Goal: Navigation & Orientation: Go to known website

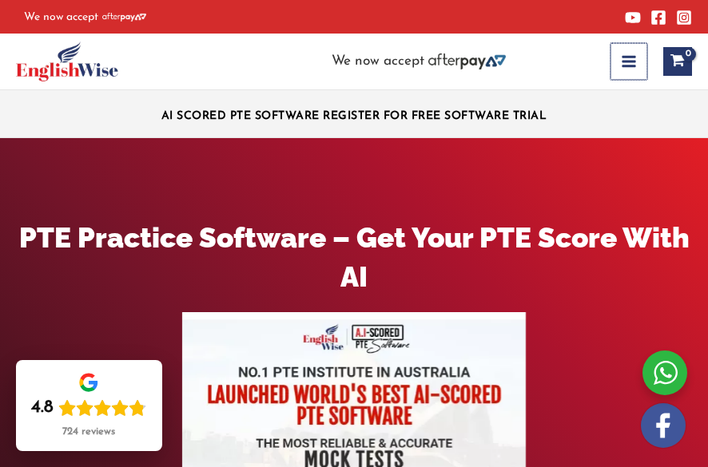
click at [495, 75] on button "Main Menu" at bounding box center [628, 61] width 37 height 37
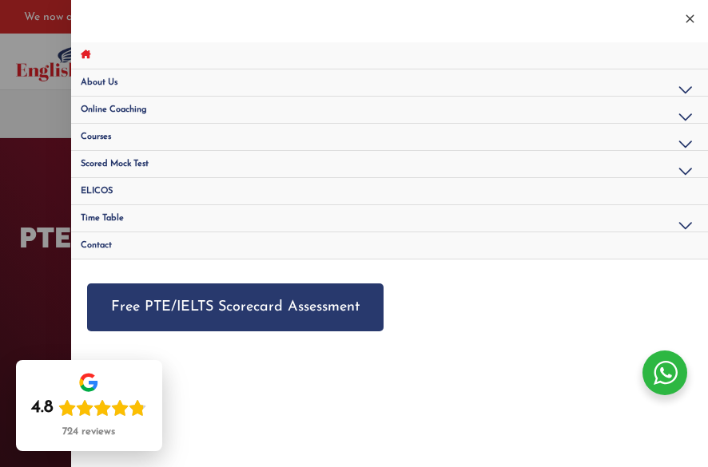
click at [495, 327] on div "Free PTE/IELTS Scorecard Assessment" at bounding box center [389, 302] width 637 height 84
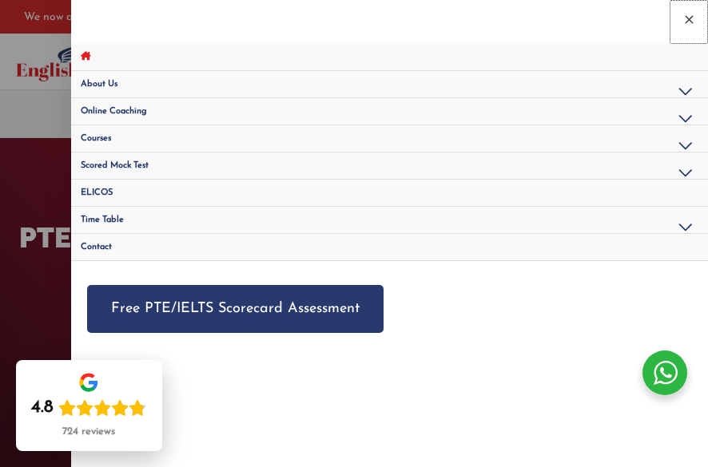
click at [495, 14] on icon "Close menu" at bounding box center [689, 20] width 14 height 14
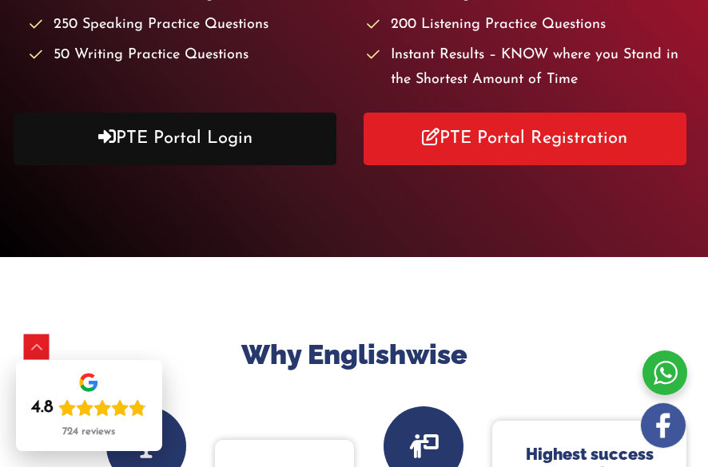
scroll to position [642, 0]
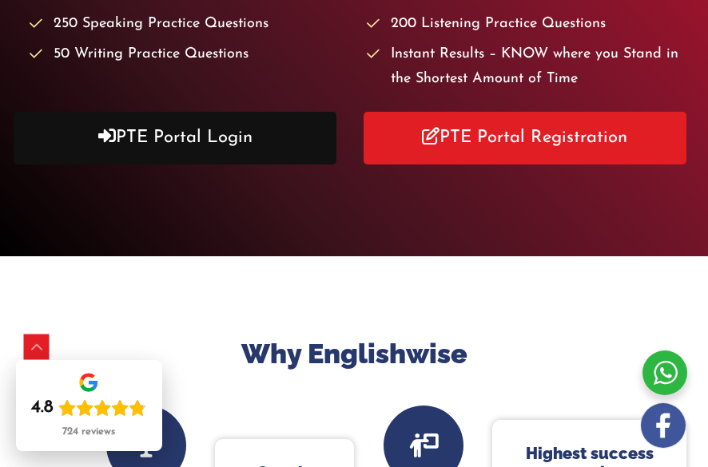
click at [185, 131] on link "PTE Portal Login" at bounding box center [175, 138] width 323 height 53
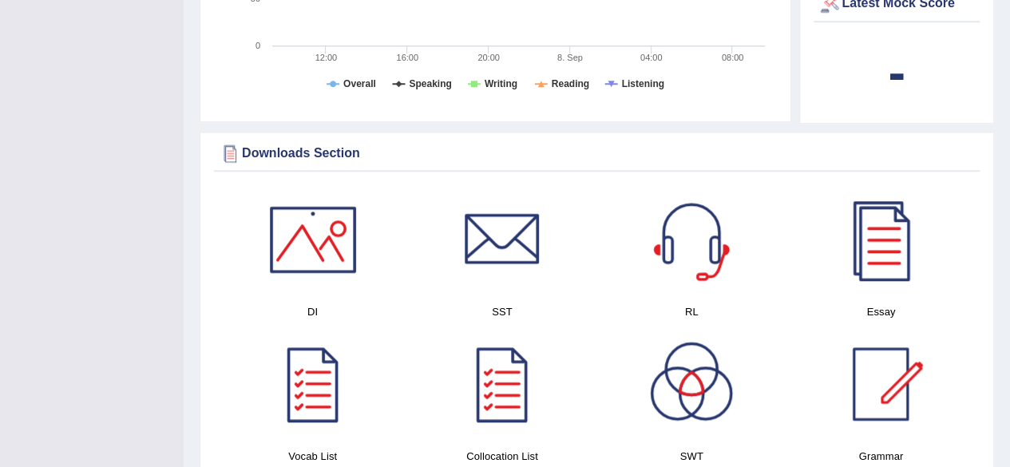
scroll to position [681, 0]
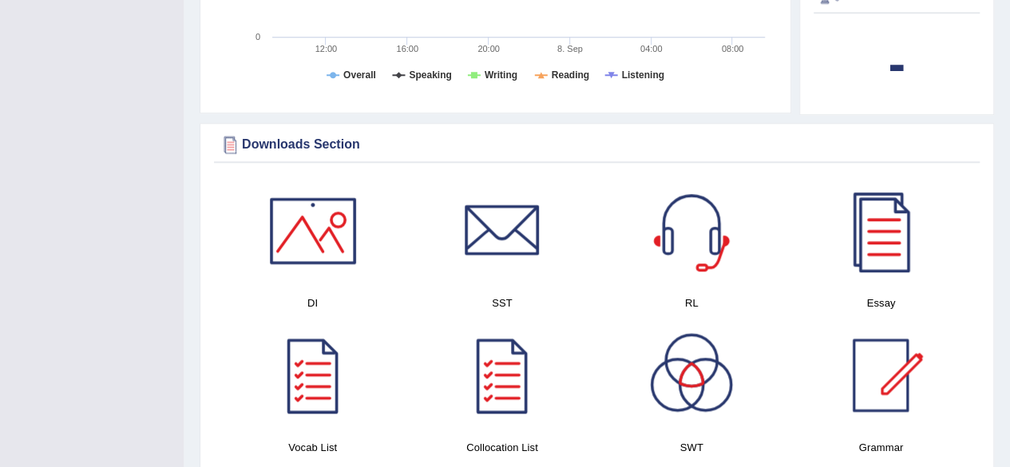
click at [700, 220] on div at bounding box center [692, 231] width 112 height 112
click at [315, 248] on div at bounding box center [313, 231] width 112 height 112
click at [491, 230] on div at bounding box center [502, 231] width 112 height 112
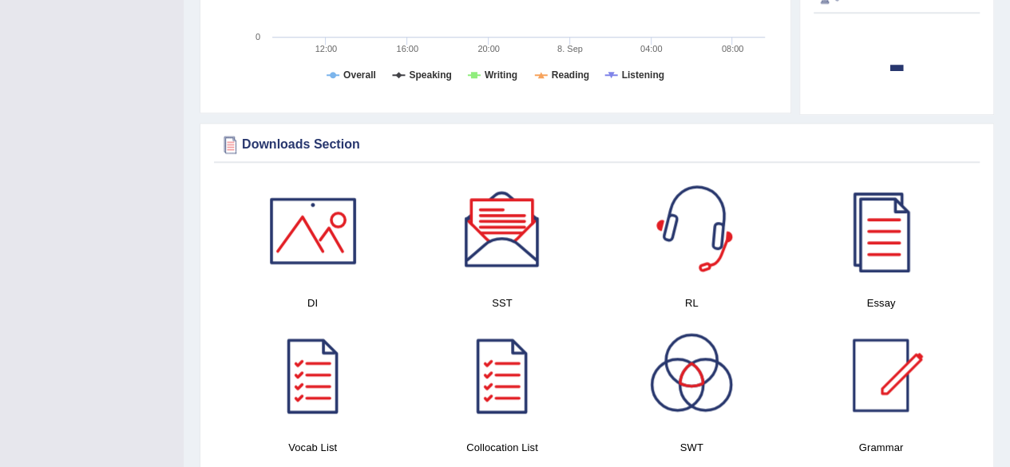
click at [706, 232] on div at bounding box center [692, 231] width 112 height 112
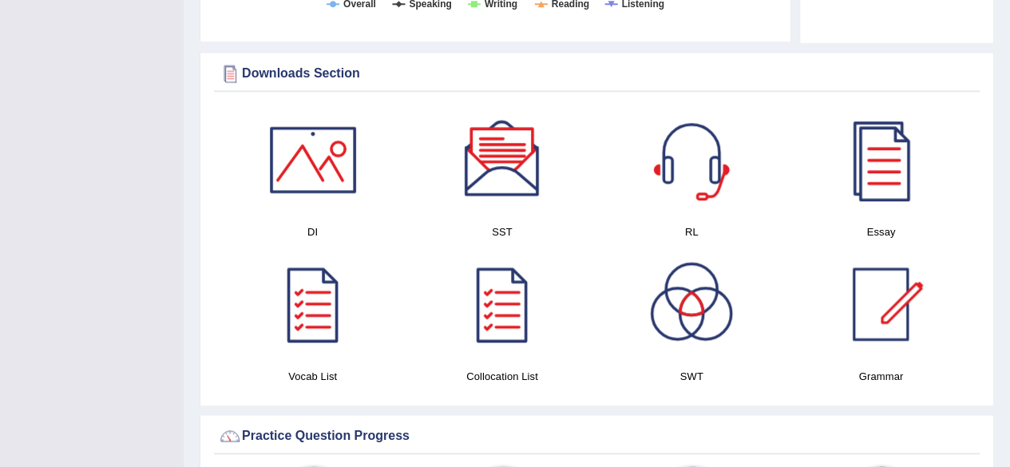
scroll to position [753, 0]
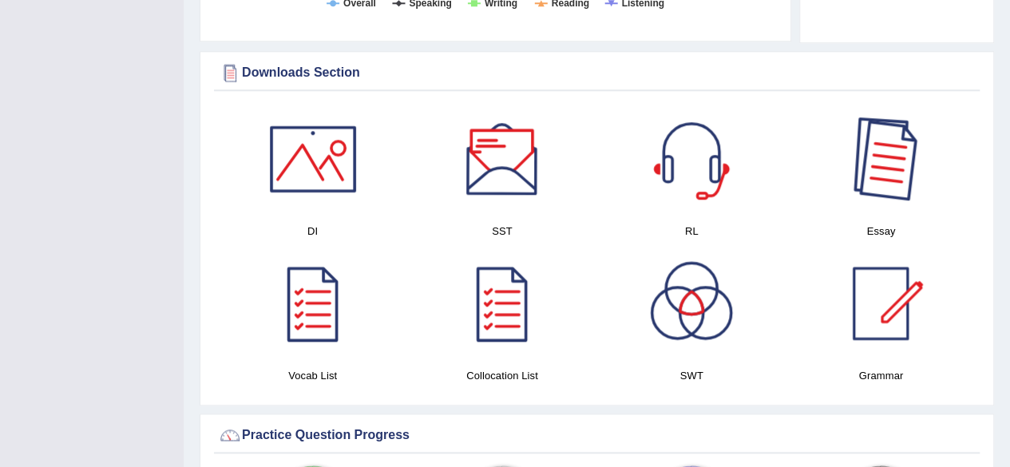
click at [707, 207] on div at bounding box center [881, 159] width 112 height 112
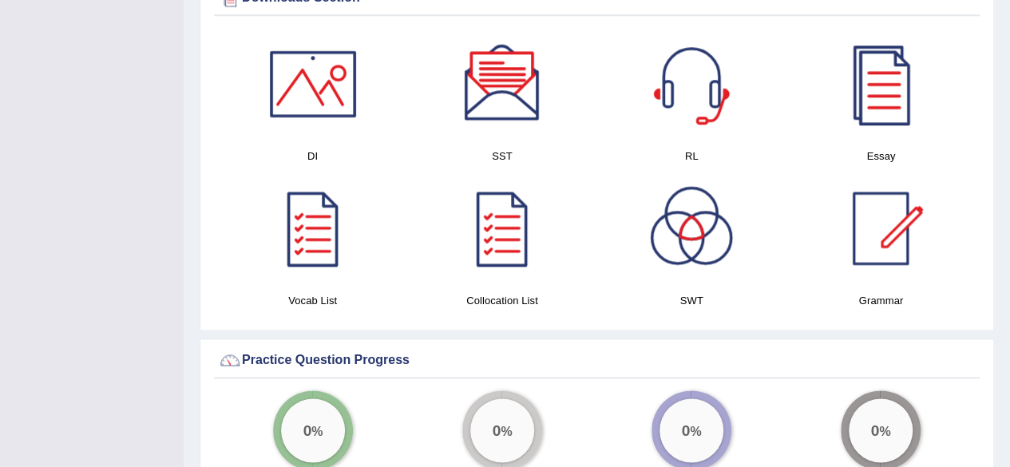
scroll to position [830, 0]
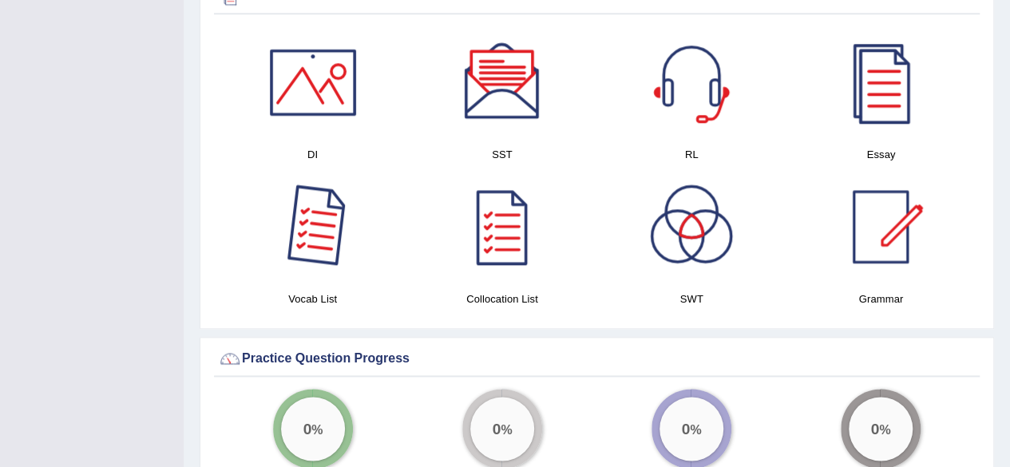
click at [329, 232] on div at bounding box center [313, 227] width 112 height 112
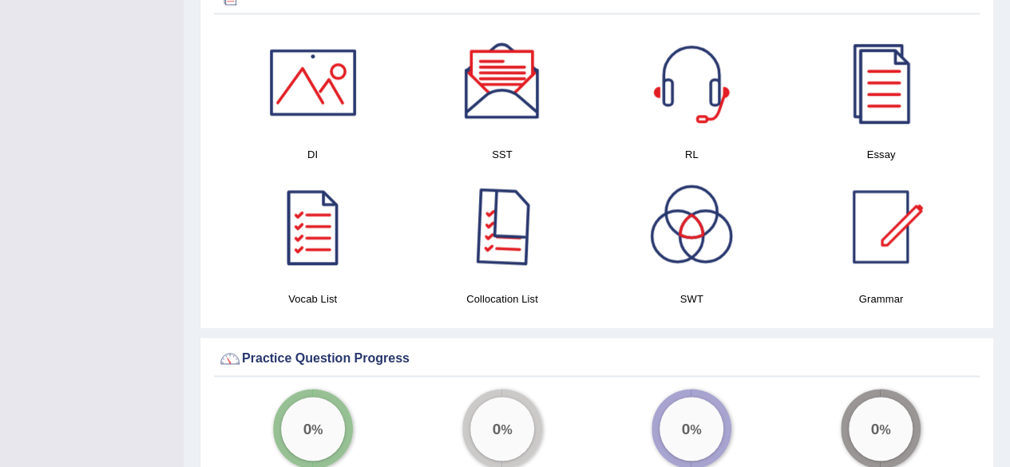
click at [469, 256] on div at bounding box center [502, 227] width 112 height 112
